Goal: Task Accomplishment & Management: Manage account settings

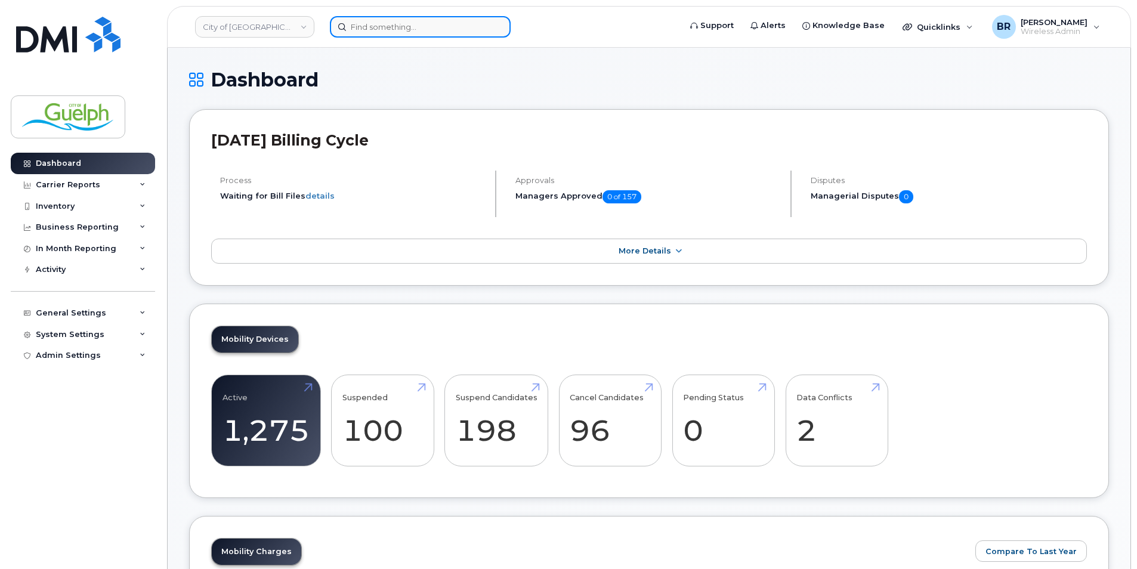
click at [386, 30] on input at bounding box center [420, 26] width 181 height 21
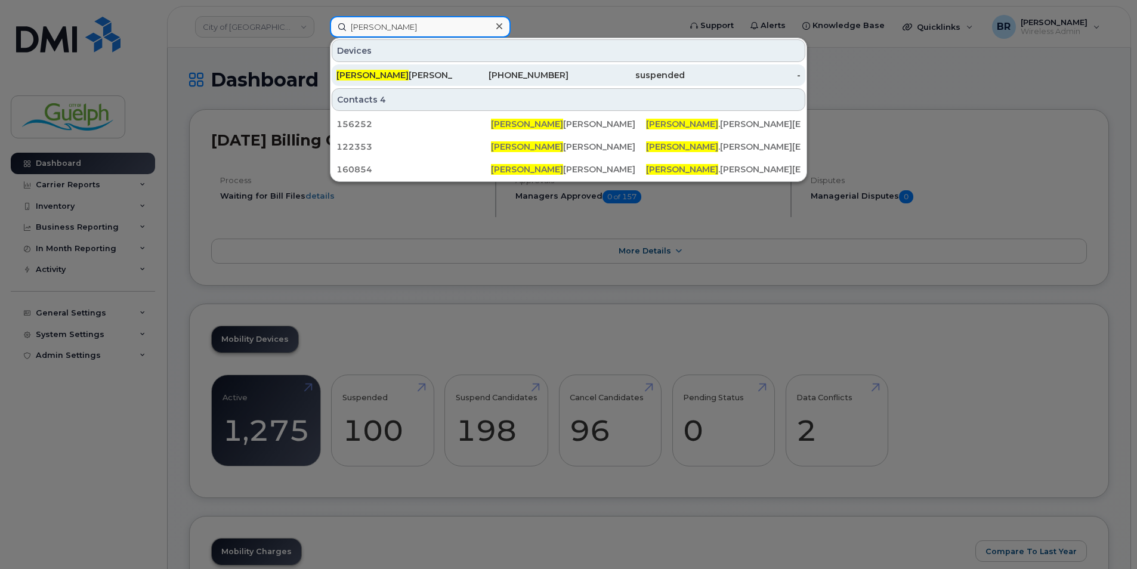
type input "brendan"
click at [359, 75] on span "Brendan" at bounding box center [372, 75] width 72 height 11
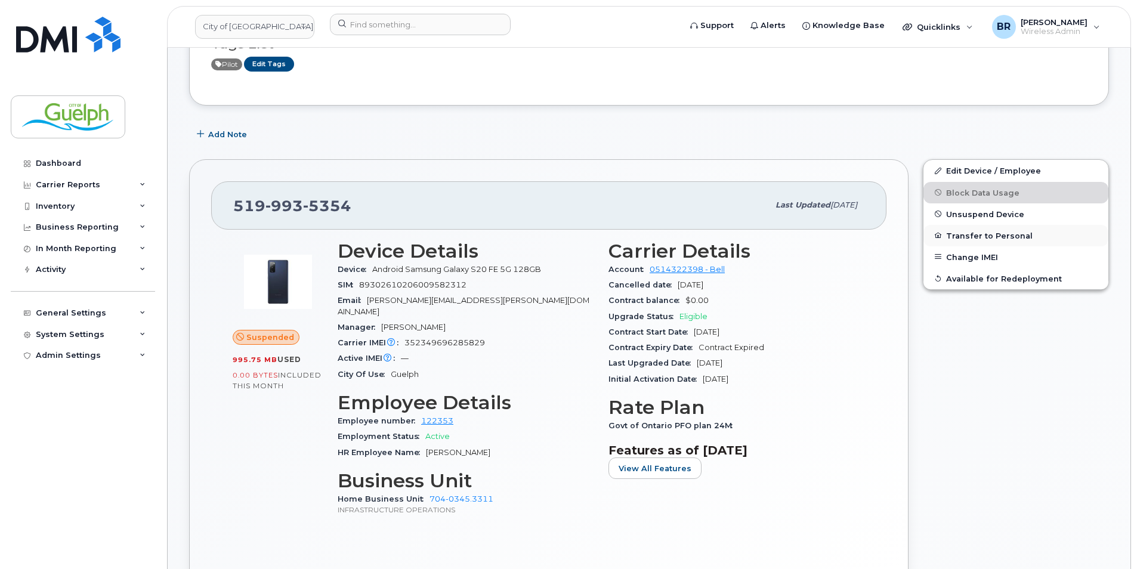
scroll to position [119, 0]
click at [958, 165] on link "Edit Device / Employee" at bounding box center [1015, 171] width 185 height 21
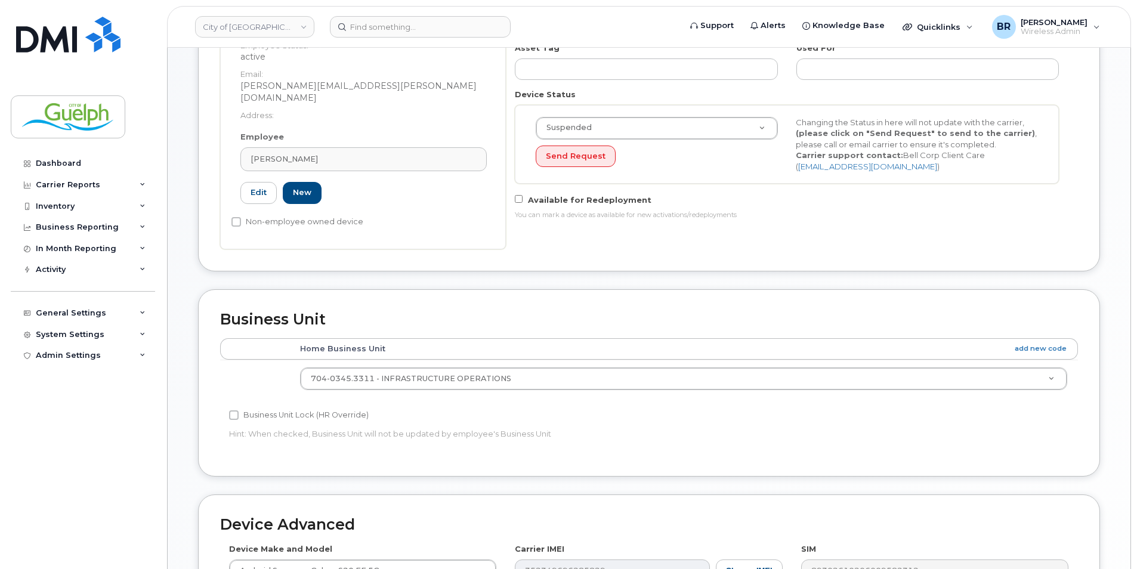
scroll to position [525, 0]
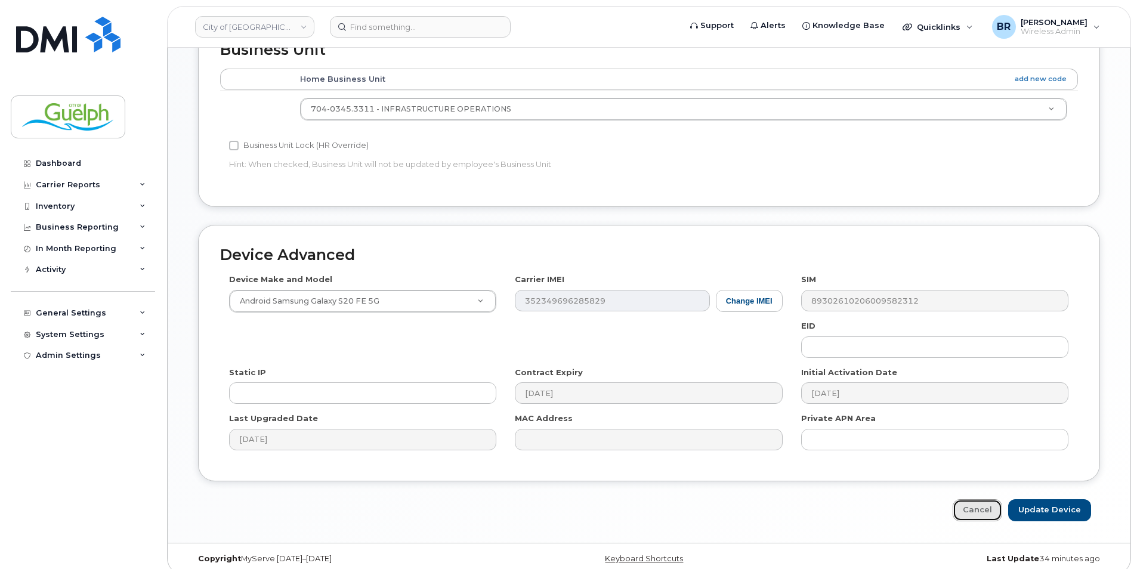
click at [980, 500] on link "Cancel" at bounding box center [976, 510] width 49 height 22
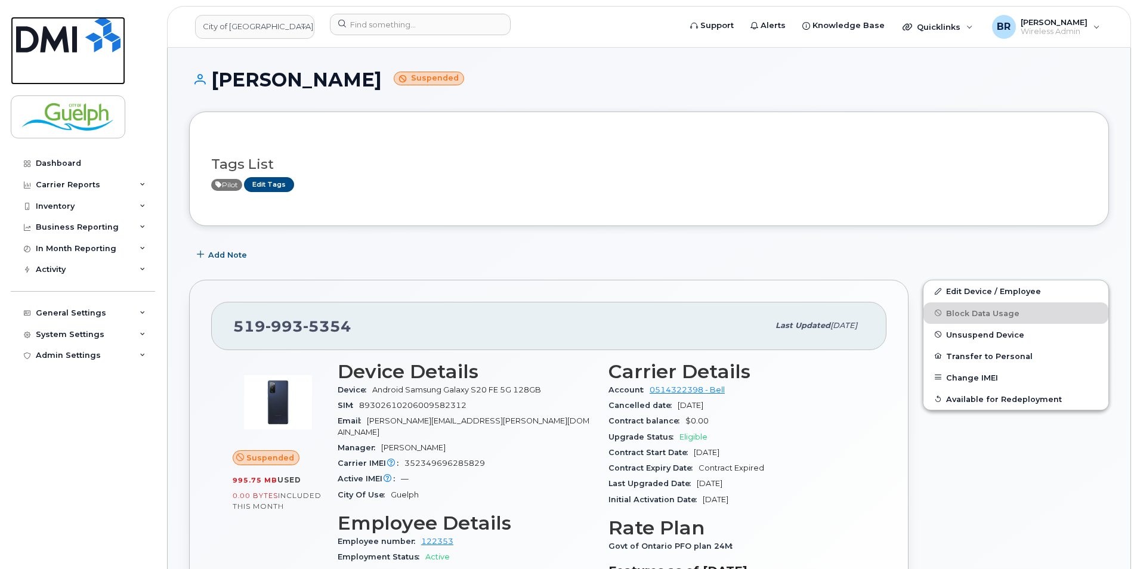
click at [99, 28] on img at bounding box center [68, 35] width 104 height 36
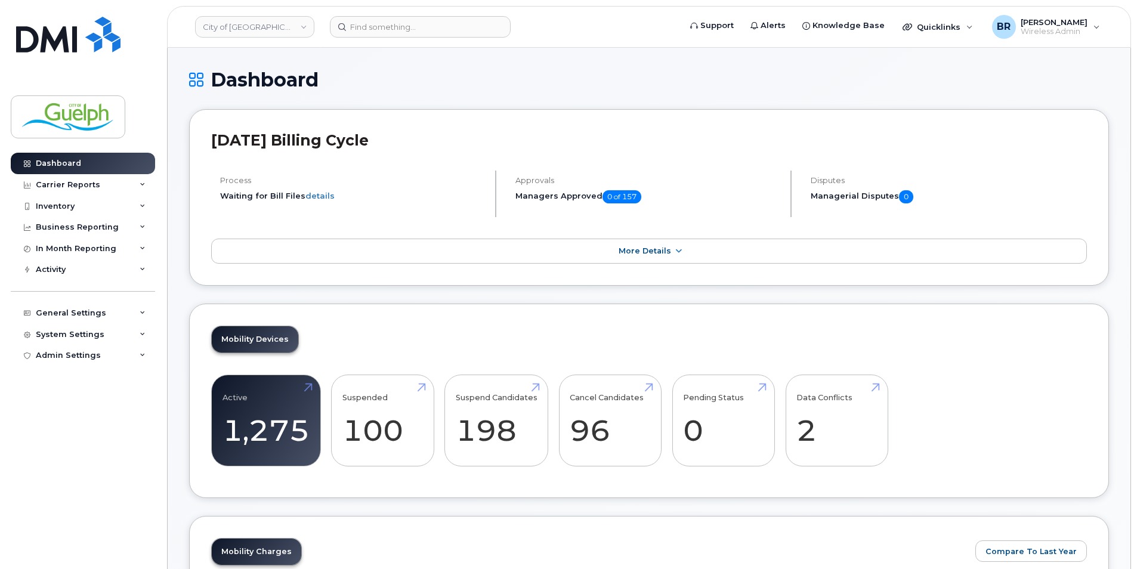
click at [757, 101] on div "Dashboard" at bounding box center [648, 89] width 919 height 40
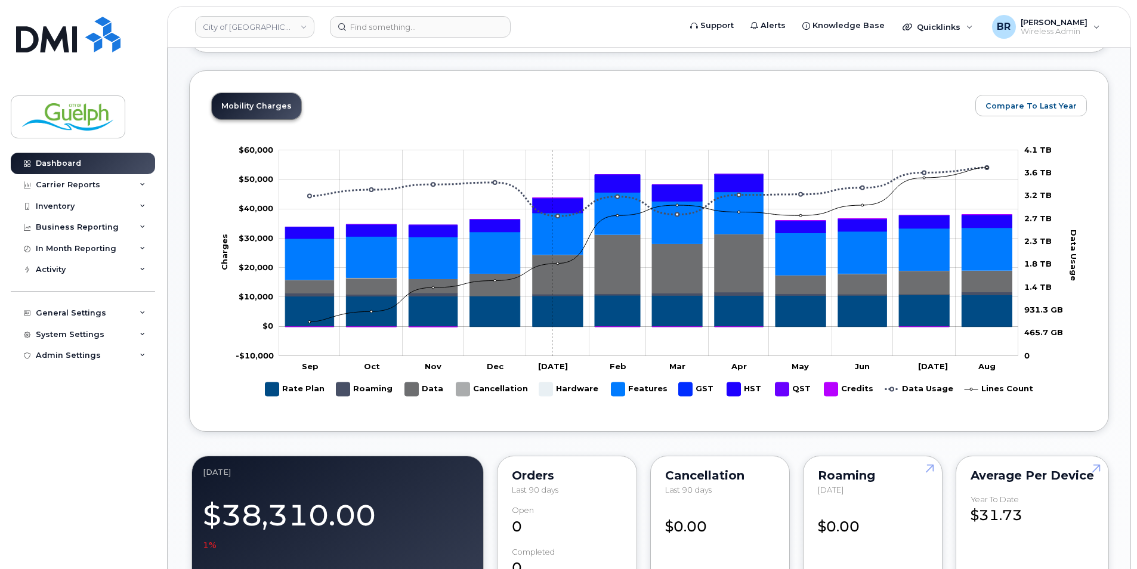
scroll to position [656, 0]
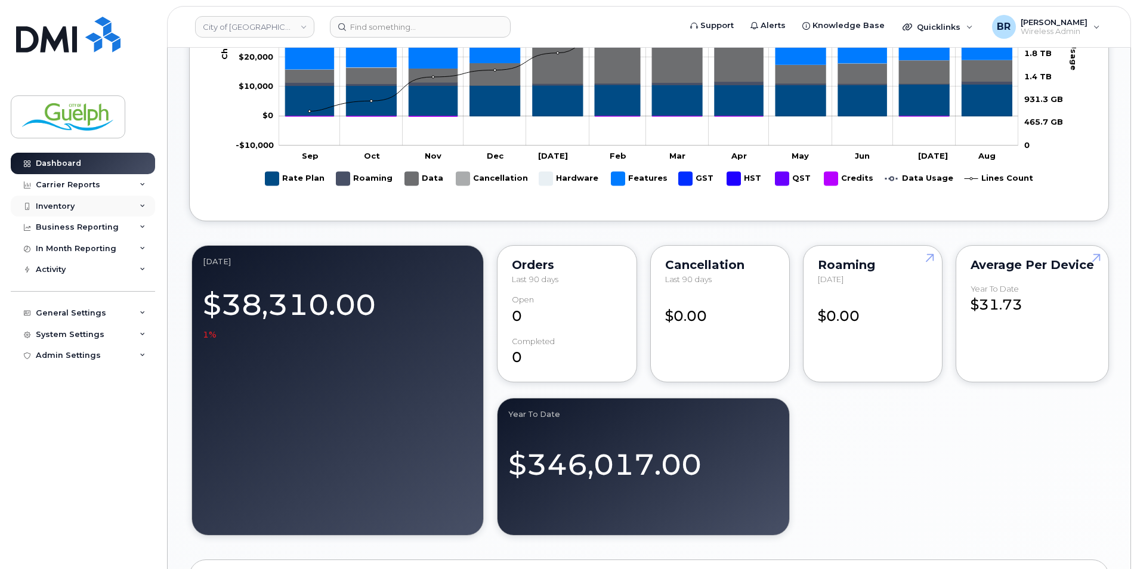
click at [83, 203] on div "Inventory" at bounding box center [83, 206] width 144 height 21
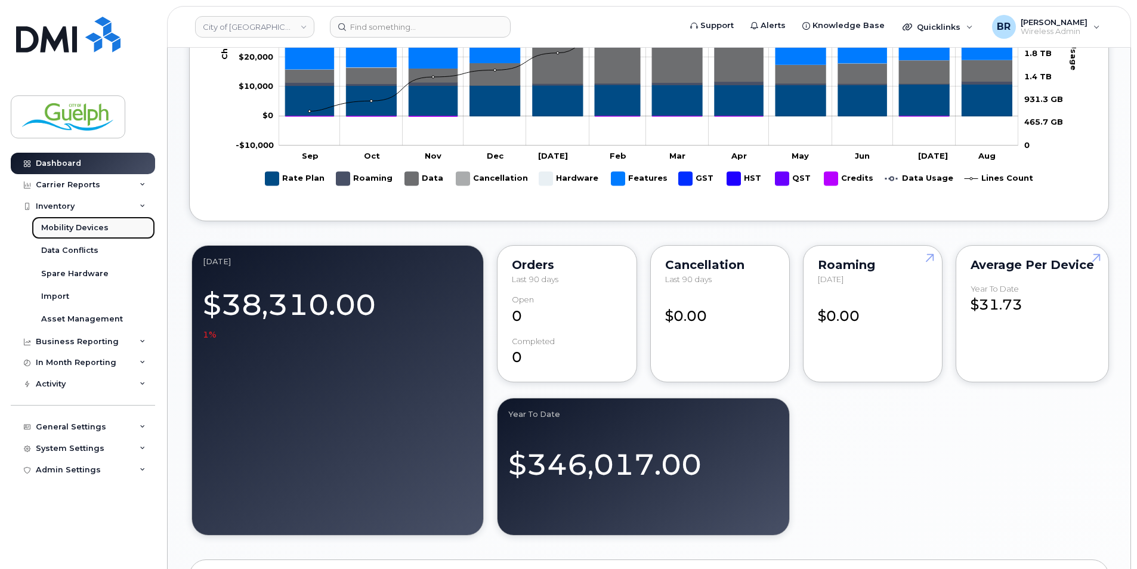
click at [103, 233] on div "Mobility Devices" at bounding box center [74, 227] width 67 height 11
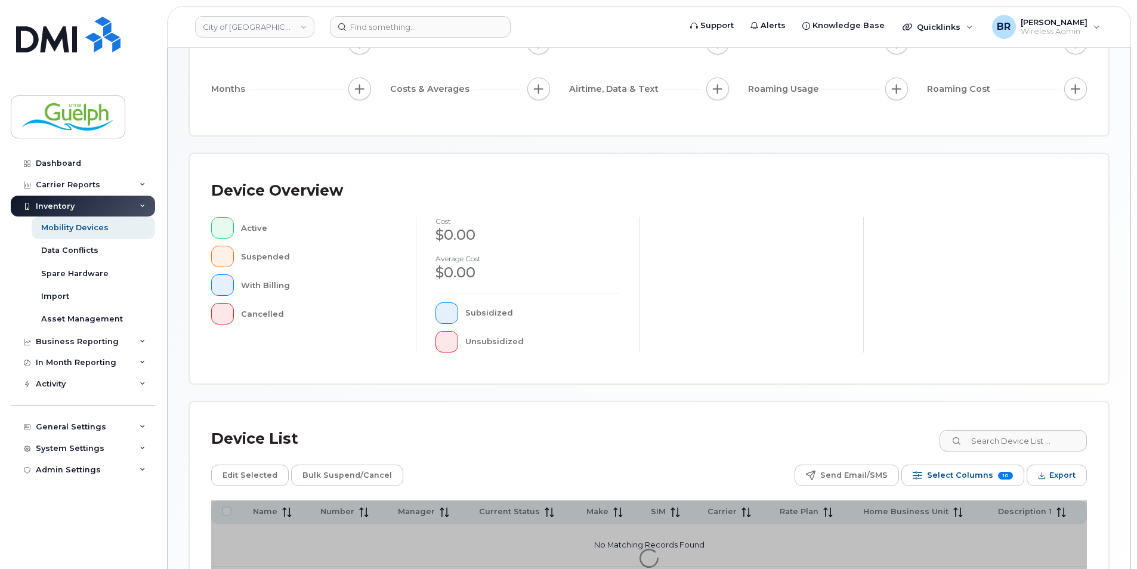
scroll to position [251, 0]
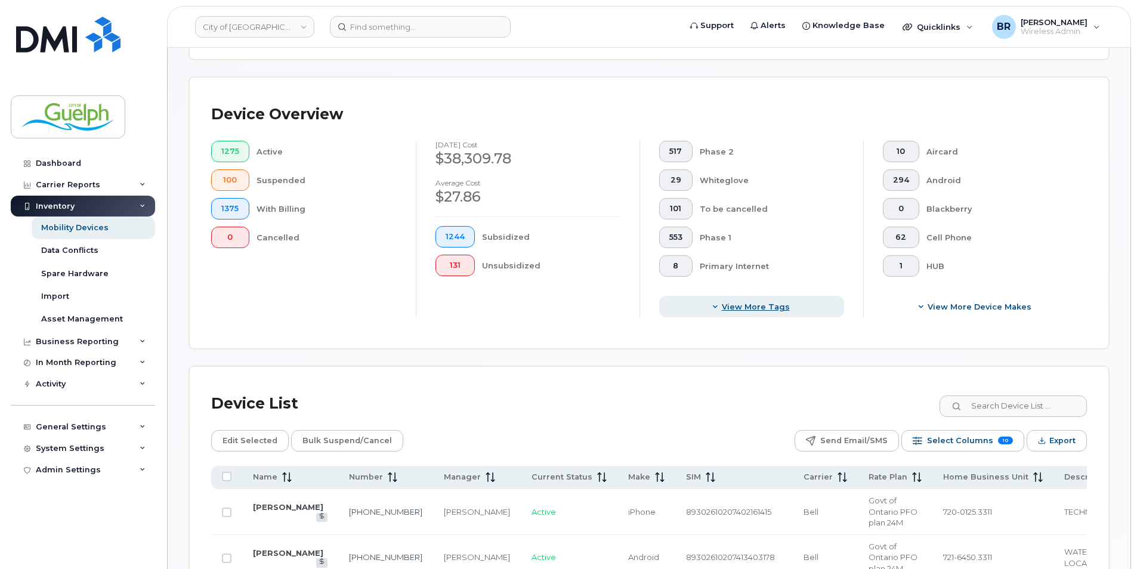
click at [763, 311] on span "View more tags" at bounding box center [756, 306] width 68 height 11
